Goal: Use online tool/utility

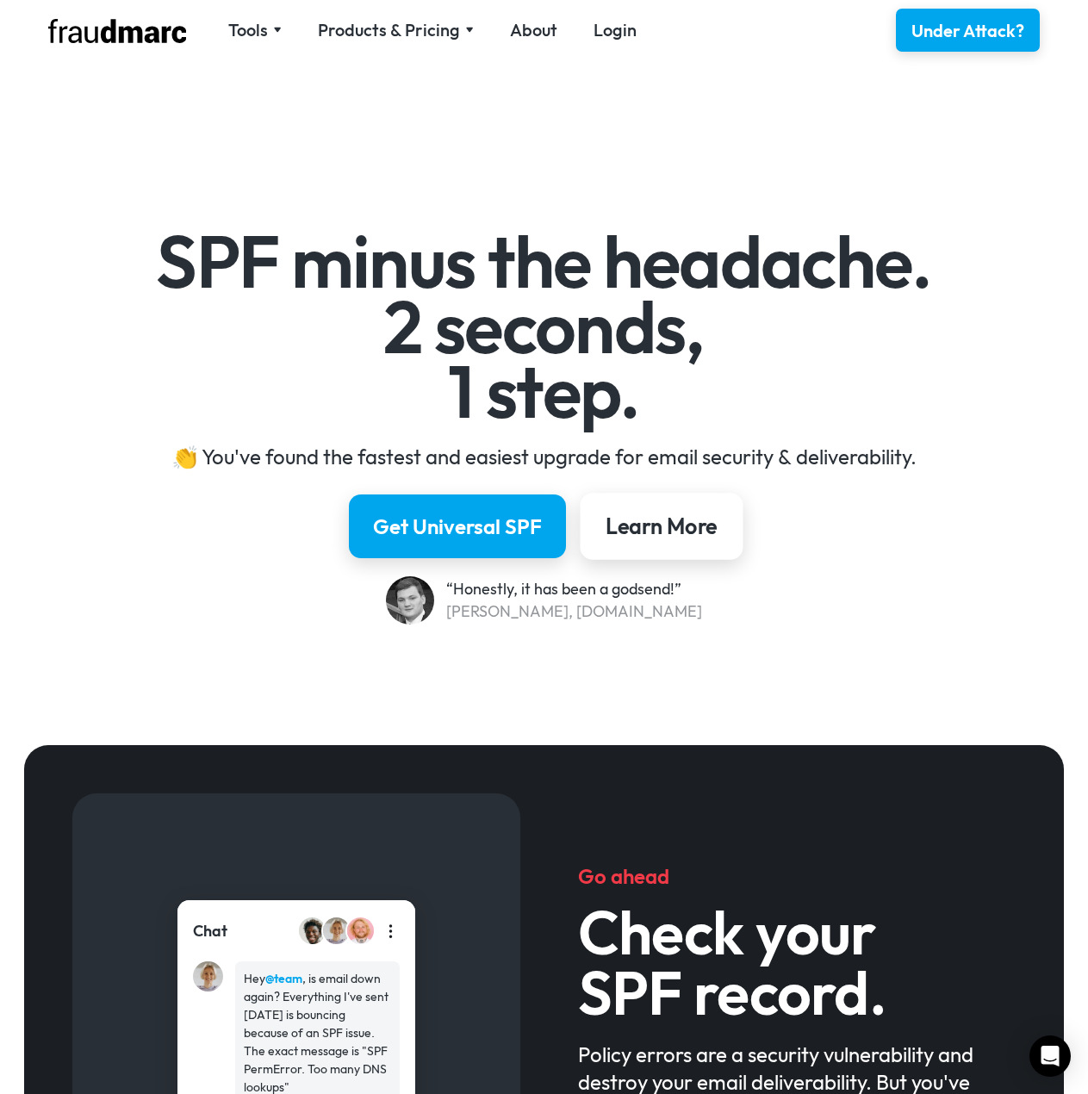
click at [709, 506] on link "Learn More" at bounding box center [661, 526] width 163 height 67
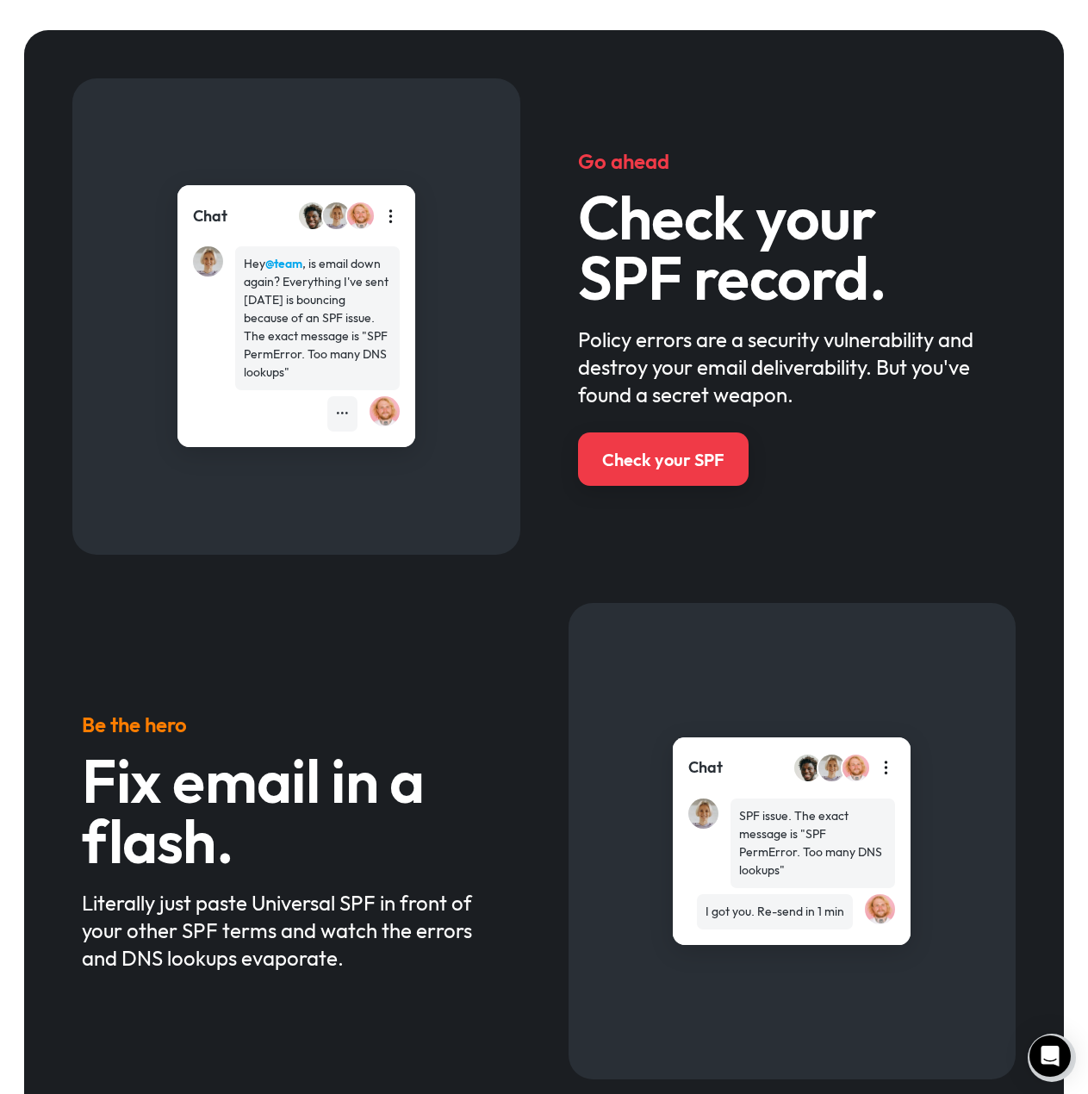
scroll to position [721, 0]
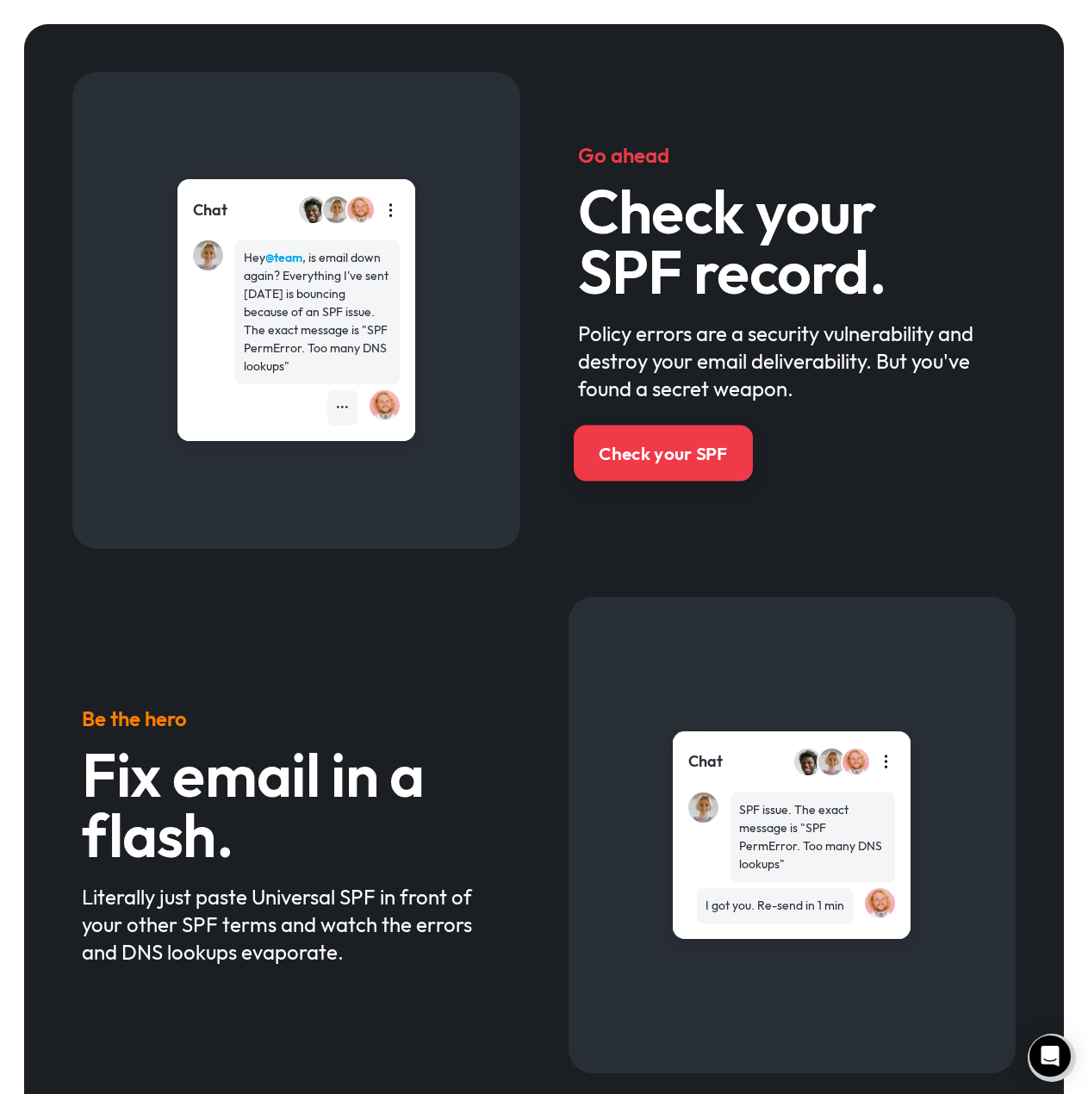
click at [700, 451] on div "Check your SPF" at bounding box center [663, 453] width 128 height 25
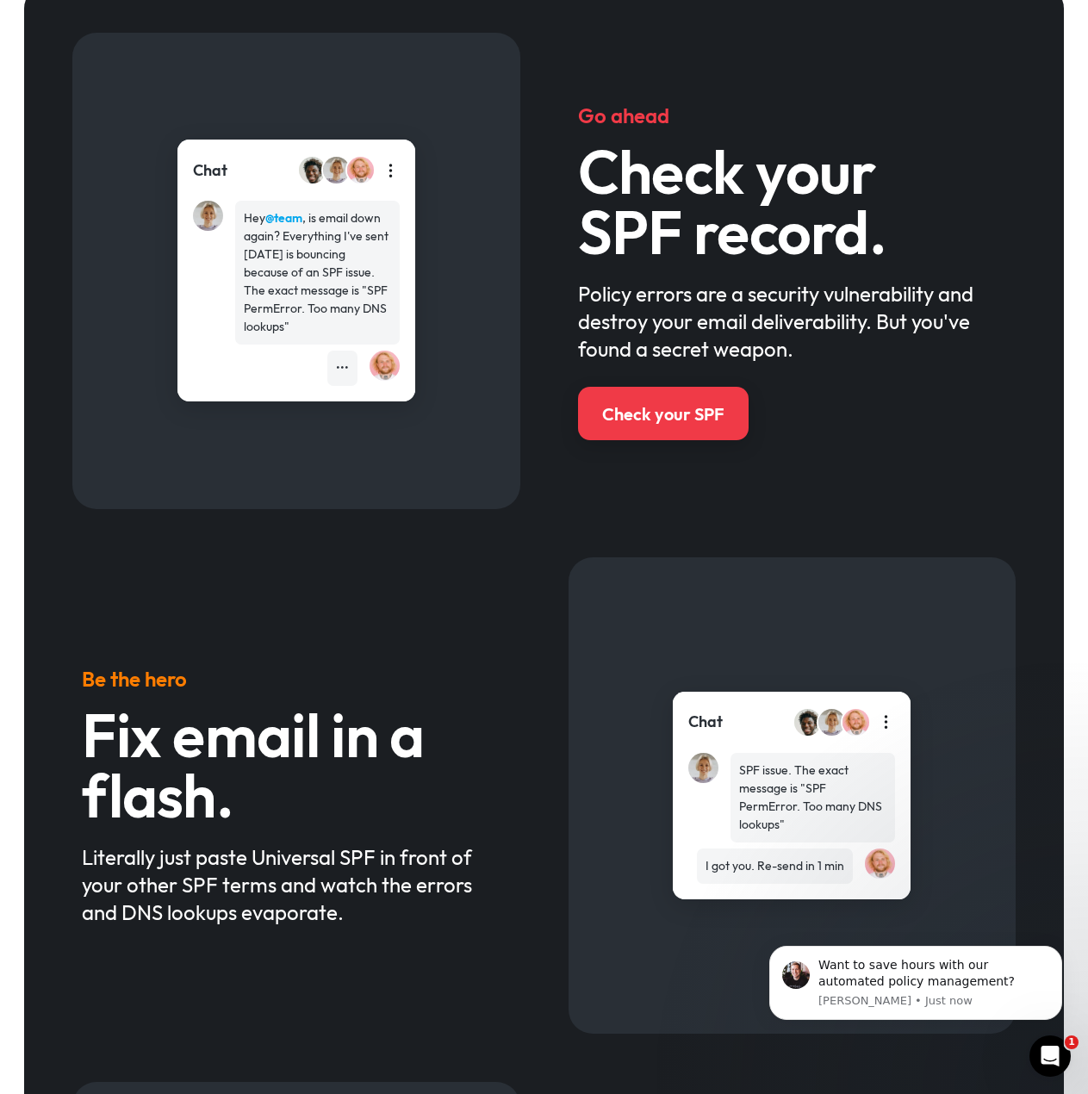
scroll to position [0, 0]
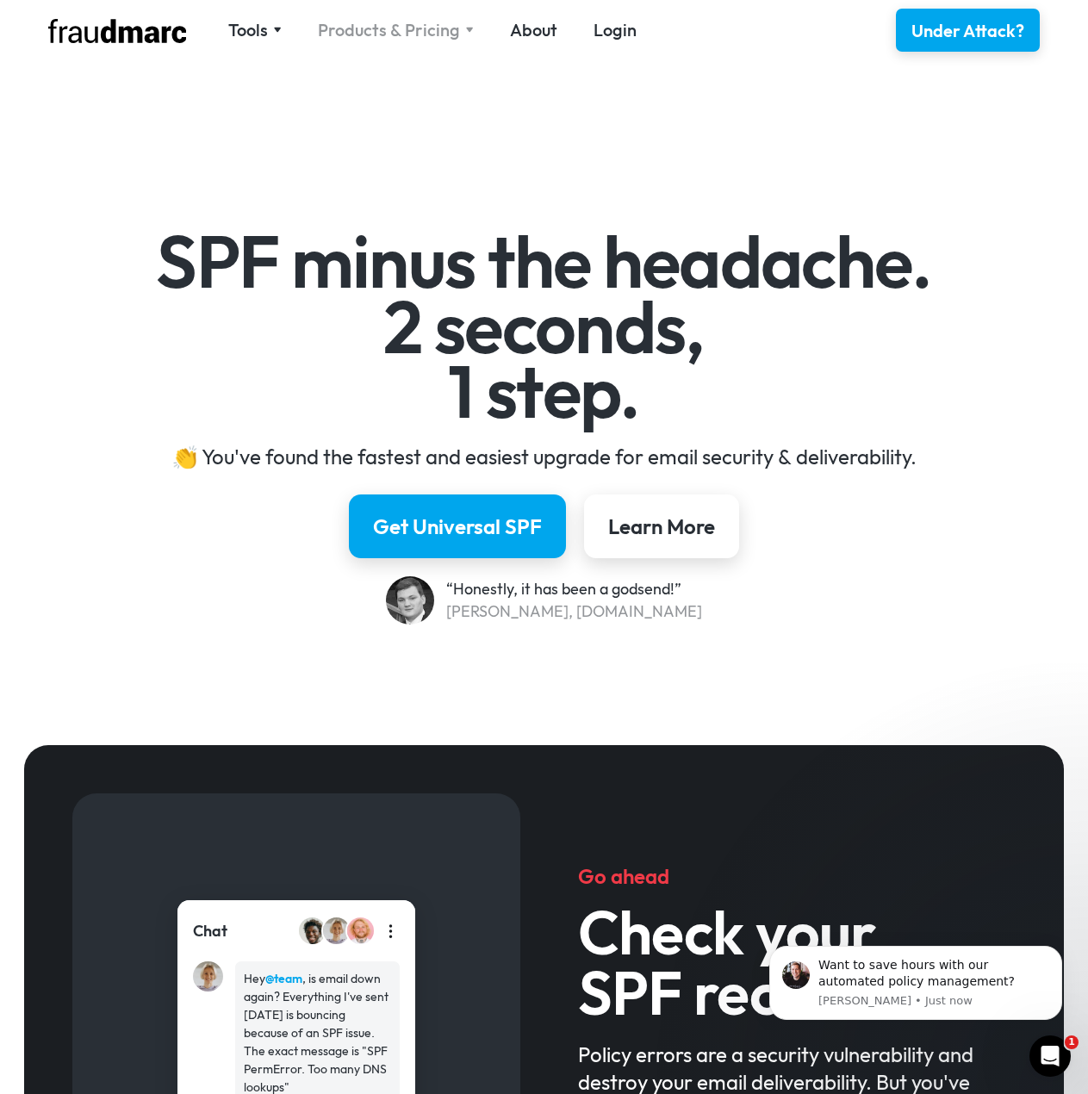
click at [452, 34] on div "Products & Pricing" at bounding box center [389, 30] width 142 height 24
click at [260, 34] on div "Tools" at bounding box center [248, 30] width 40 height 24
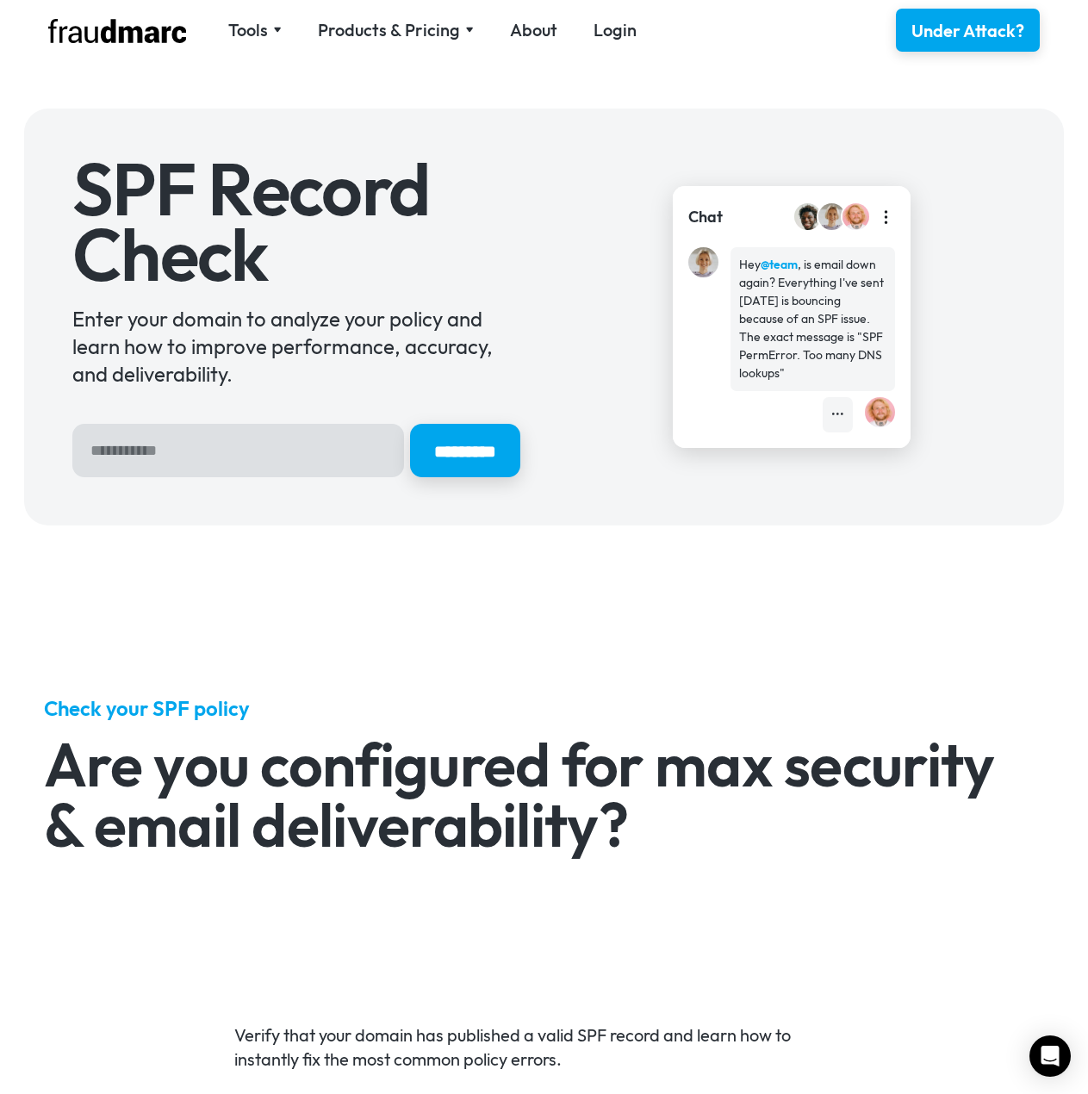
click at [206, 430] on input "Hero Sign Up Form" at bounding box center [238, 450] width 332 height 53
type input "**********"
click at [410, 424] on input "*********" at bounding box center [465, 450] width 110 height 53
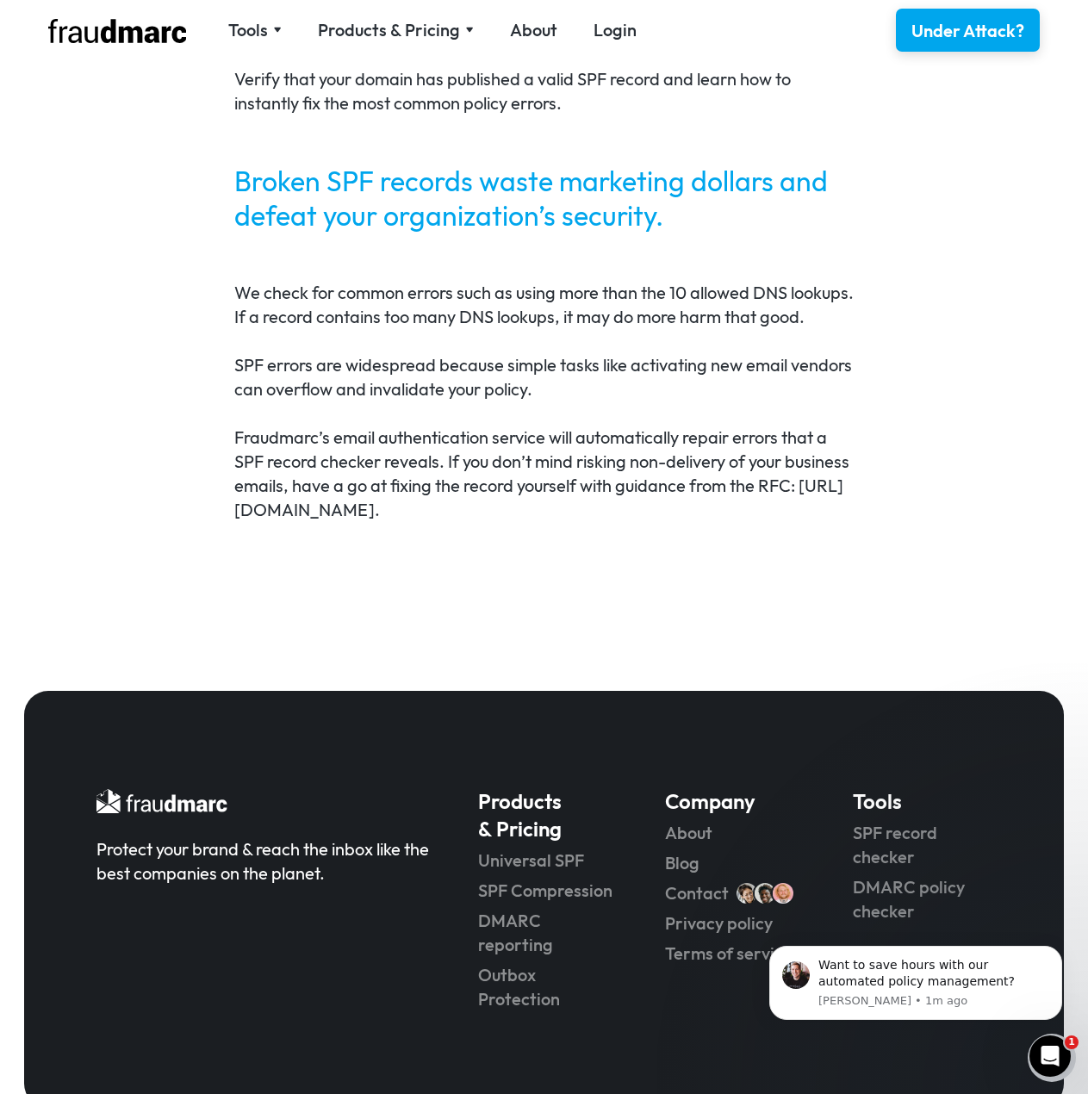
scroll to position [1040, 0]
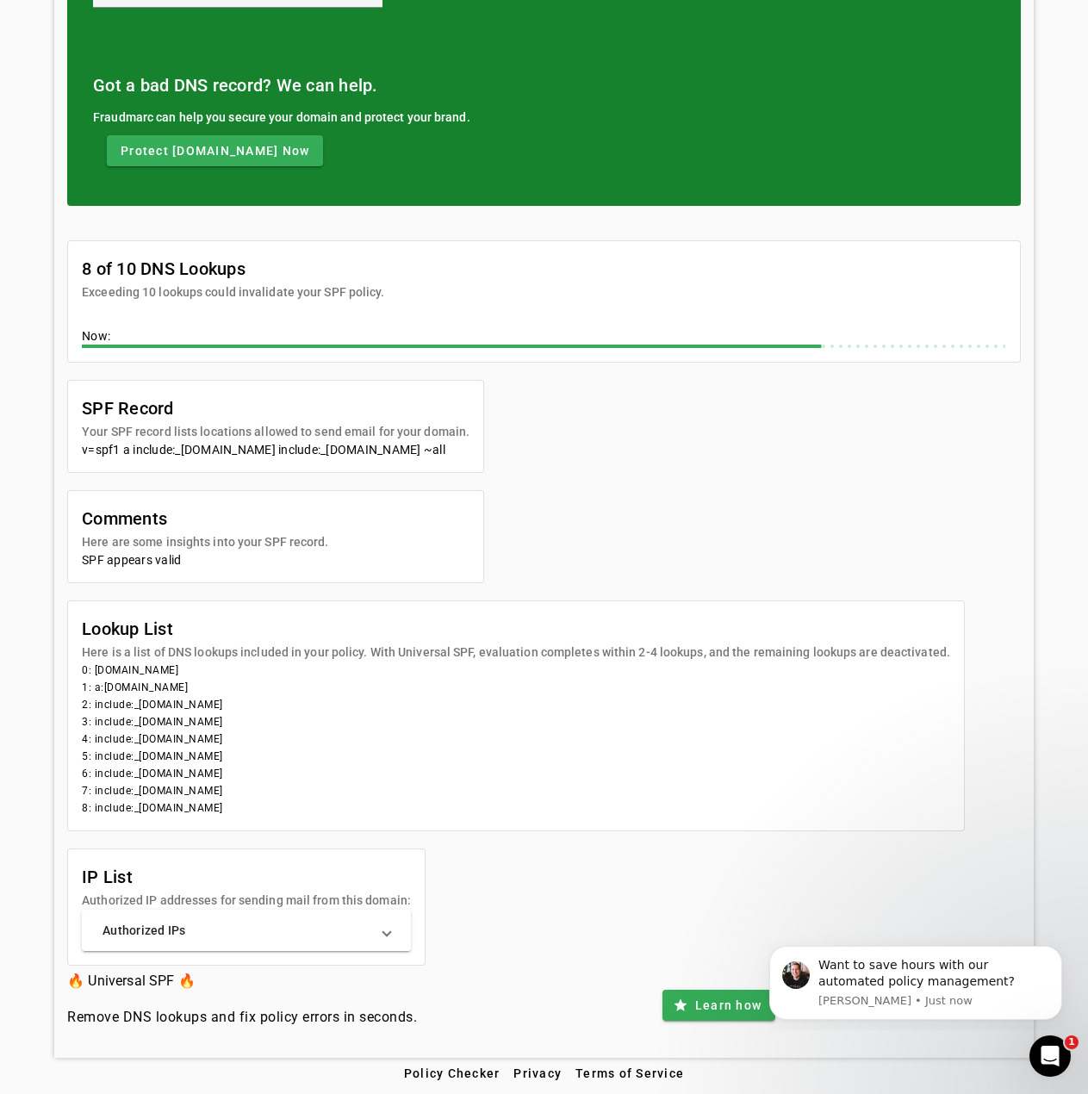
click at [224, 928] on mat-panel-title "Authorized IPs" at bounding box center [235, 930] width 267 height 17
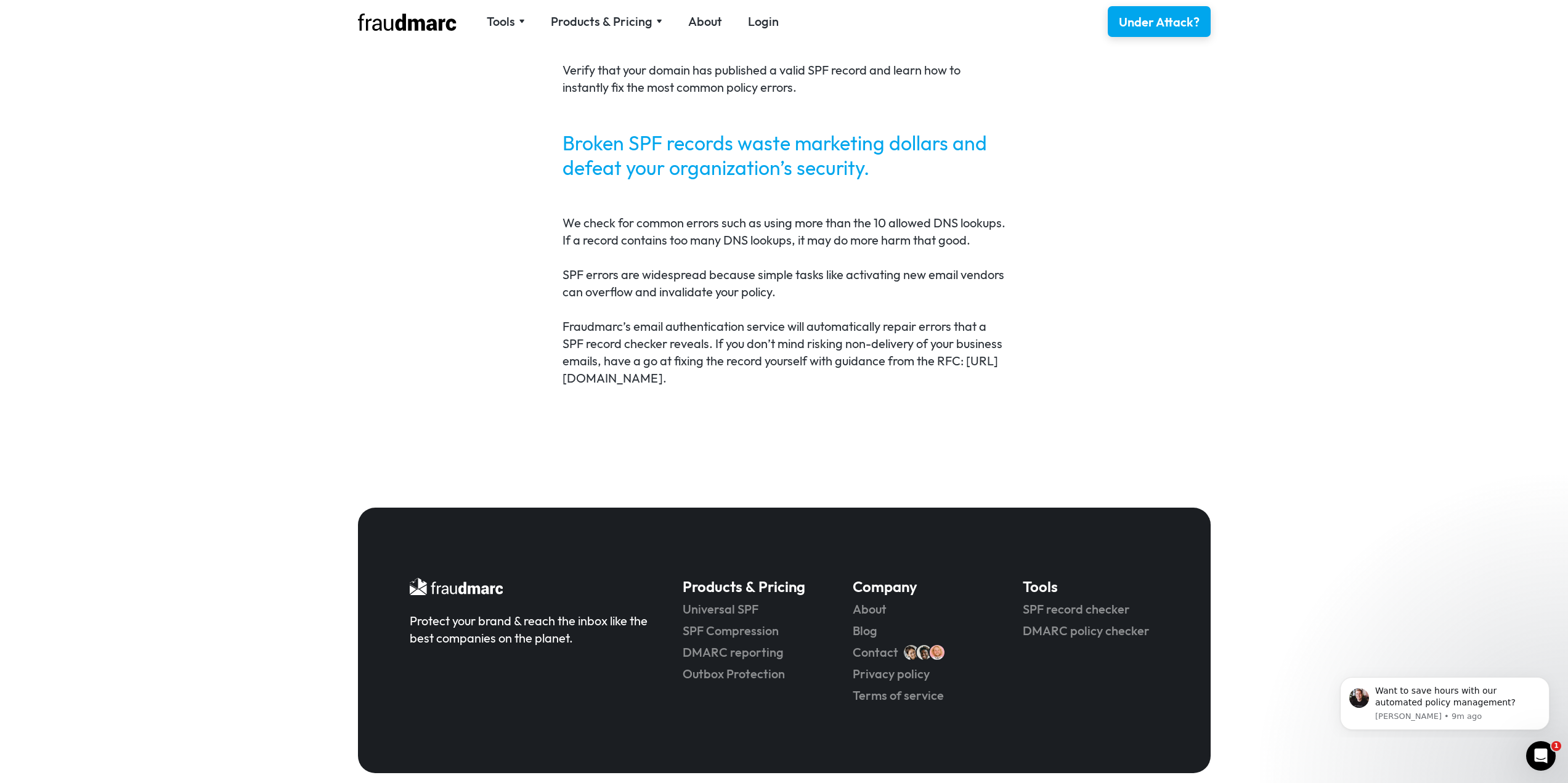
scroll to position [708, 0]
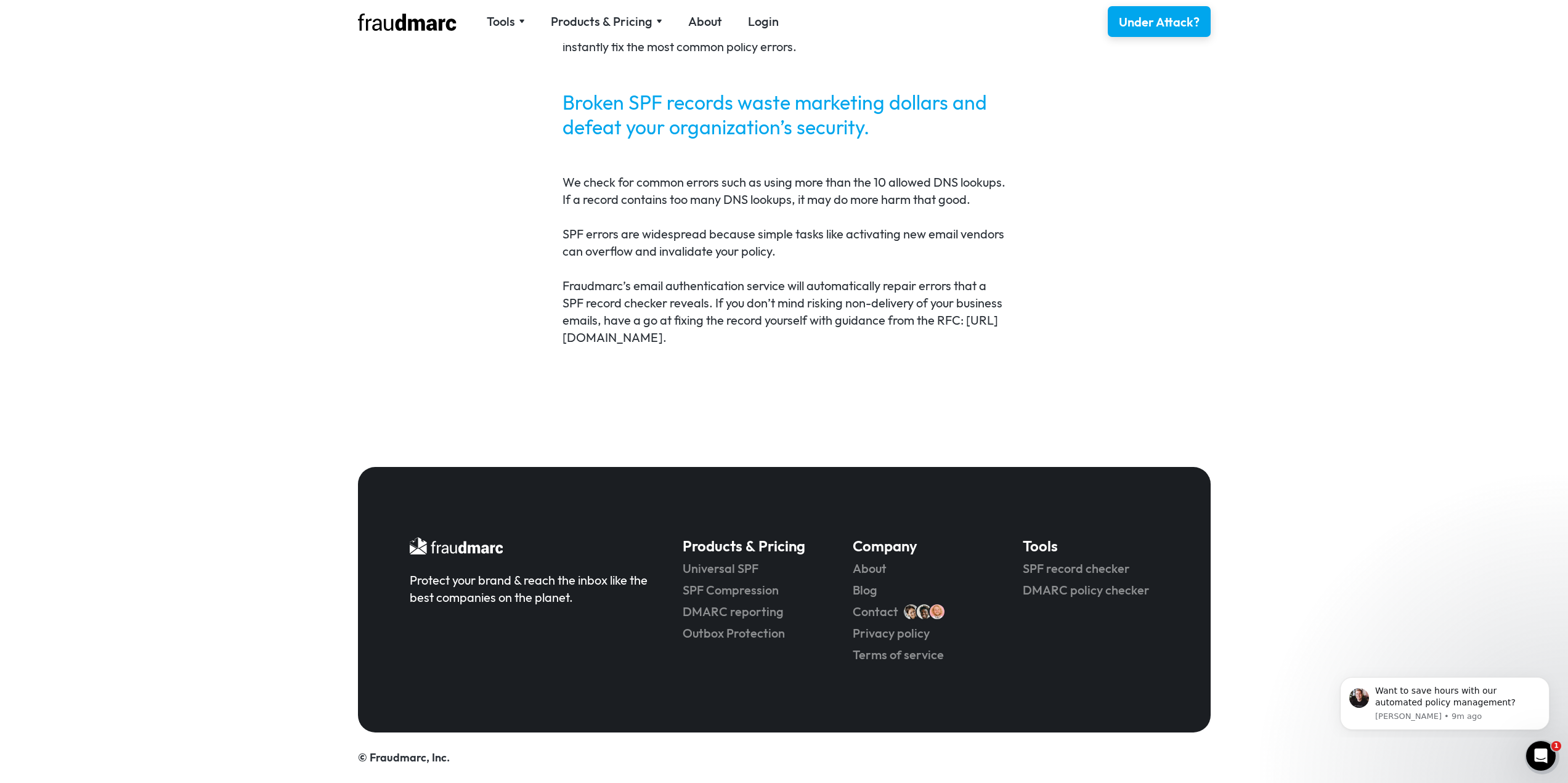
click at [712, 339] on p "Fraudmarc’s email authentication service will automatically repair errors that …" at bounding box center [783, 312] width 443 height 69
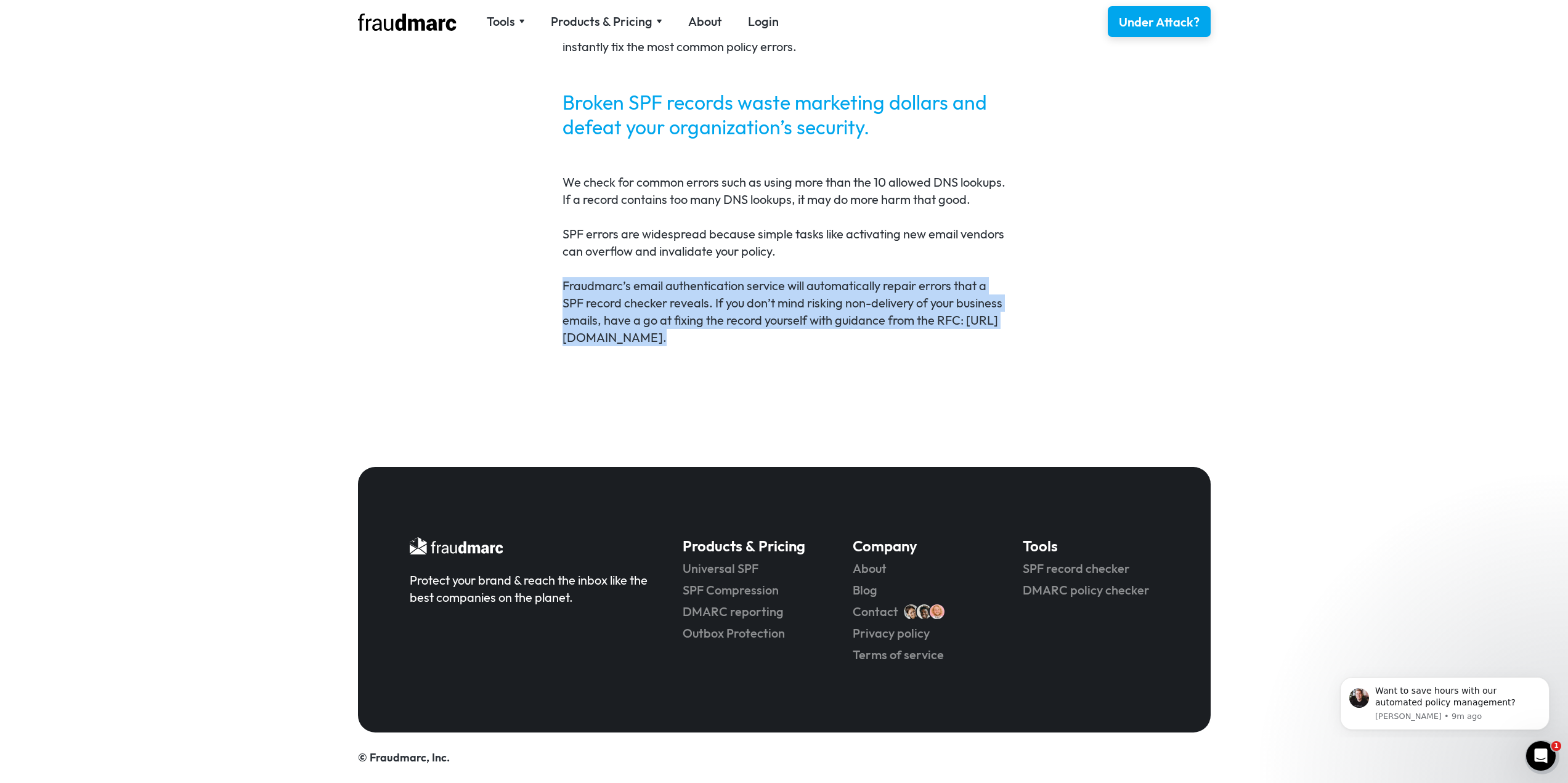
click at [712, 339] on p "Fraudmarc’s email authentication service will automatically repair errors that …" at bounding box center [783, 312] width 443 height 69
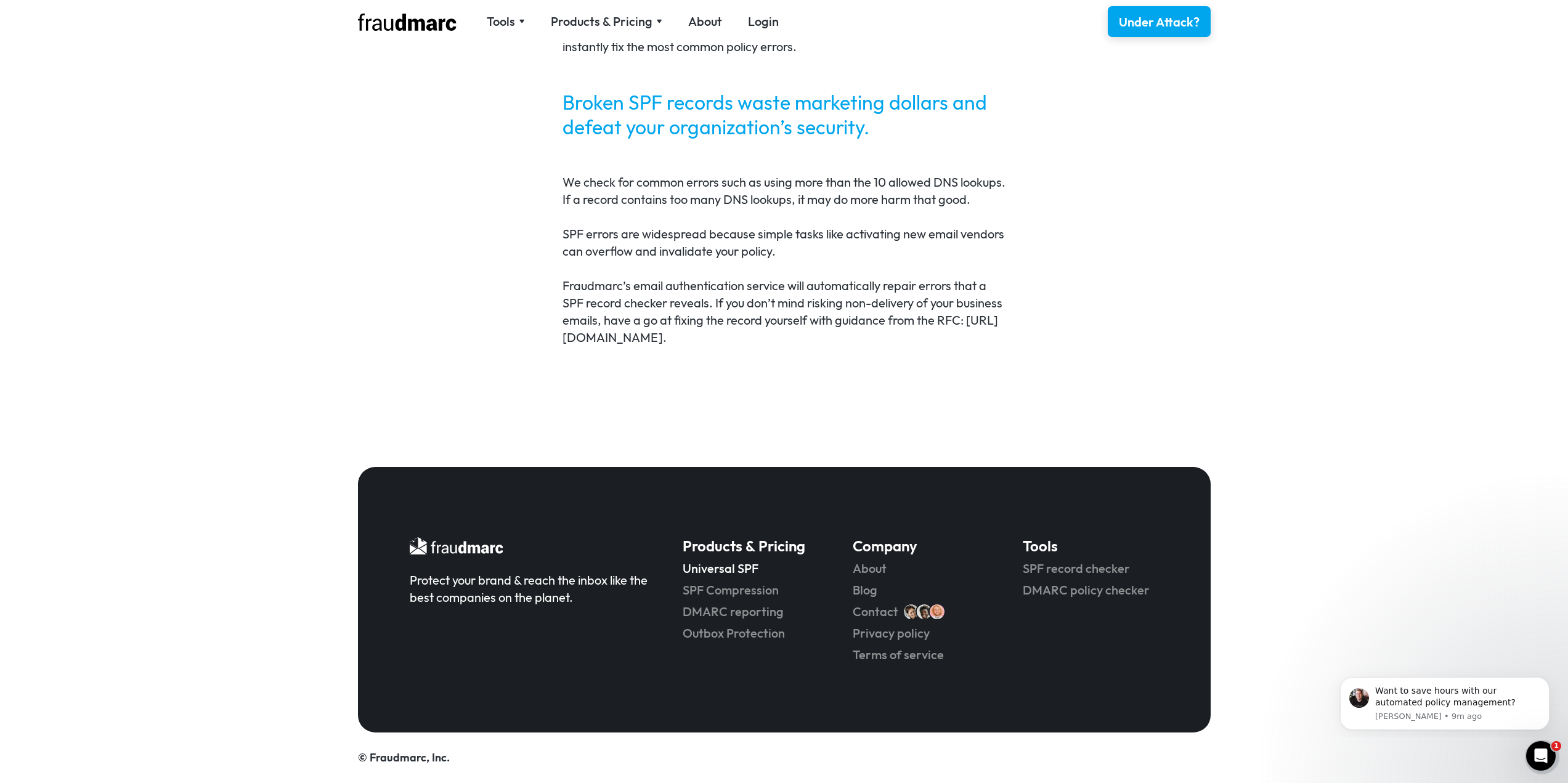
click at [775, 570] on link "Universal SPF" at bounding box center [750, 568] width 135 height 17
